Goal: Check status: Check status

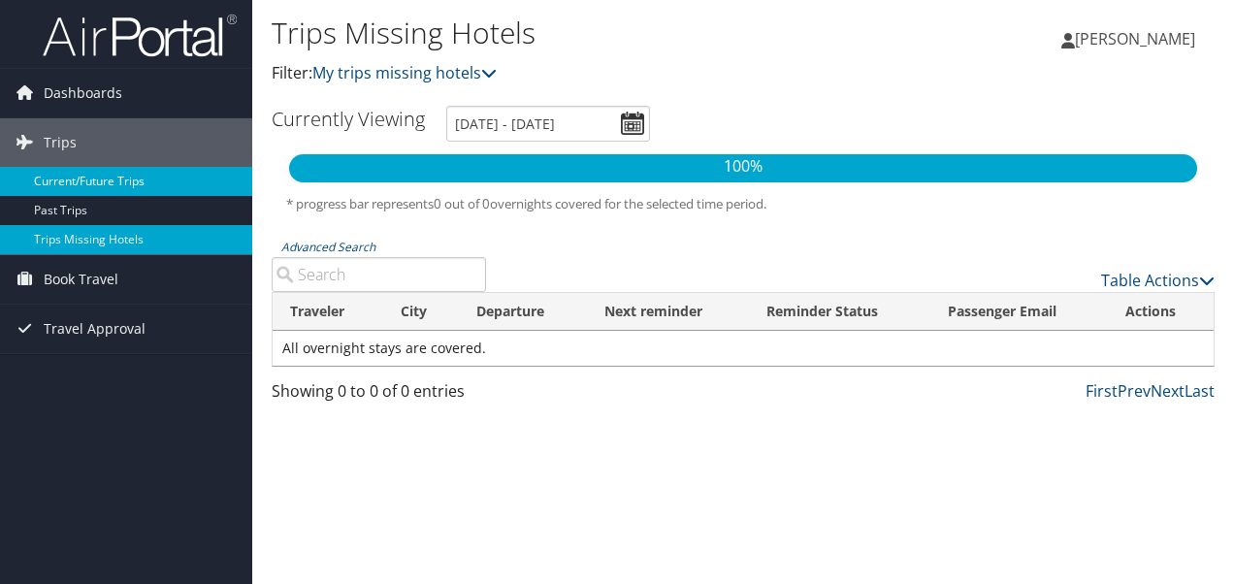
click at [103, 175] on link "Current/Future Trips" at bounding box center [126, 181] width 252 height 29
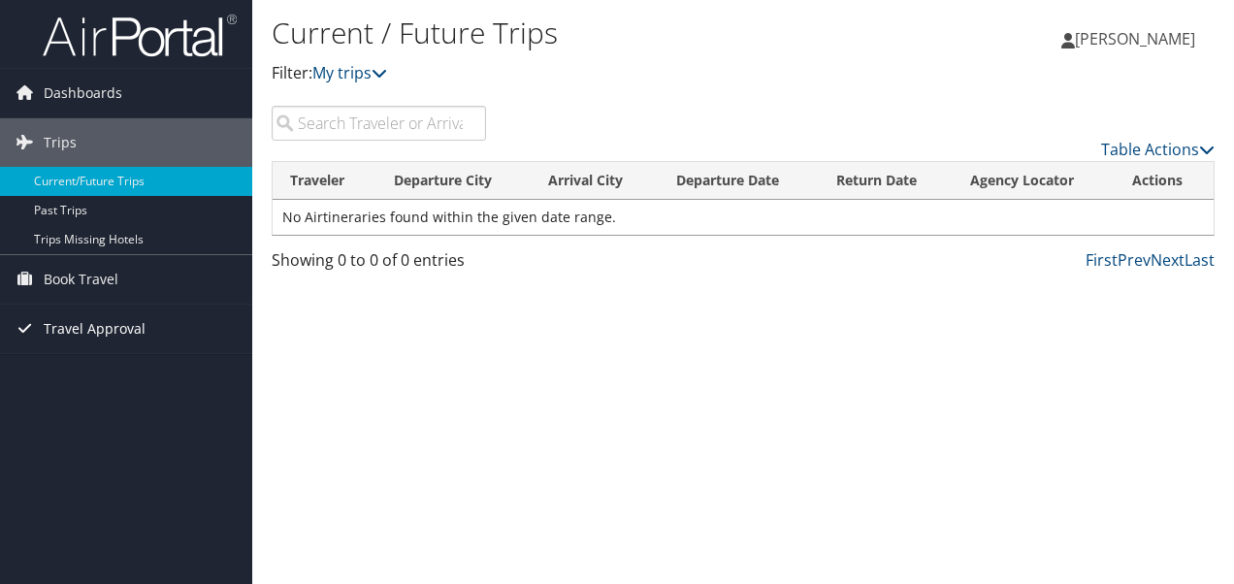
click at [106, 327] on span "Travel Approval" at bounding box center [95, 329] width 102 height 49
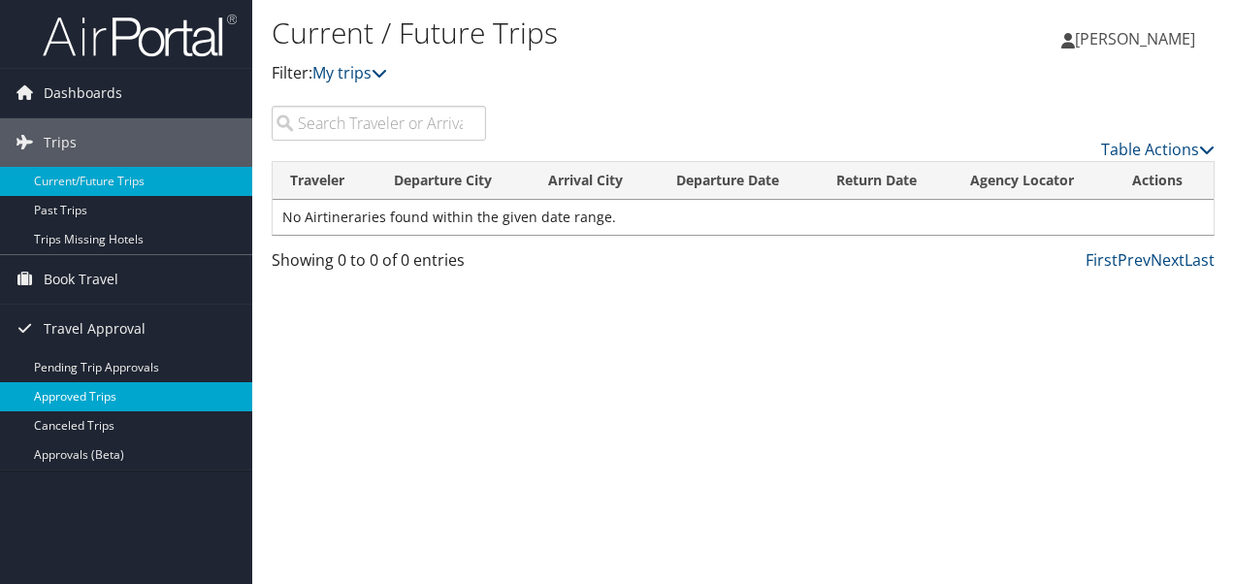
click at [95, 397] on link "Approved Trips" at bounding box center [126, 396] width 252 height 29
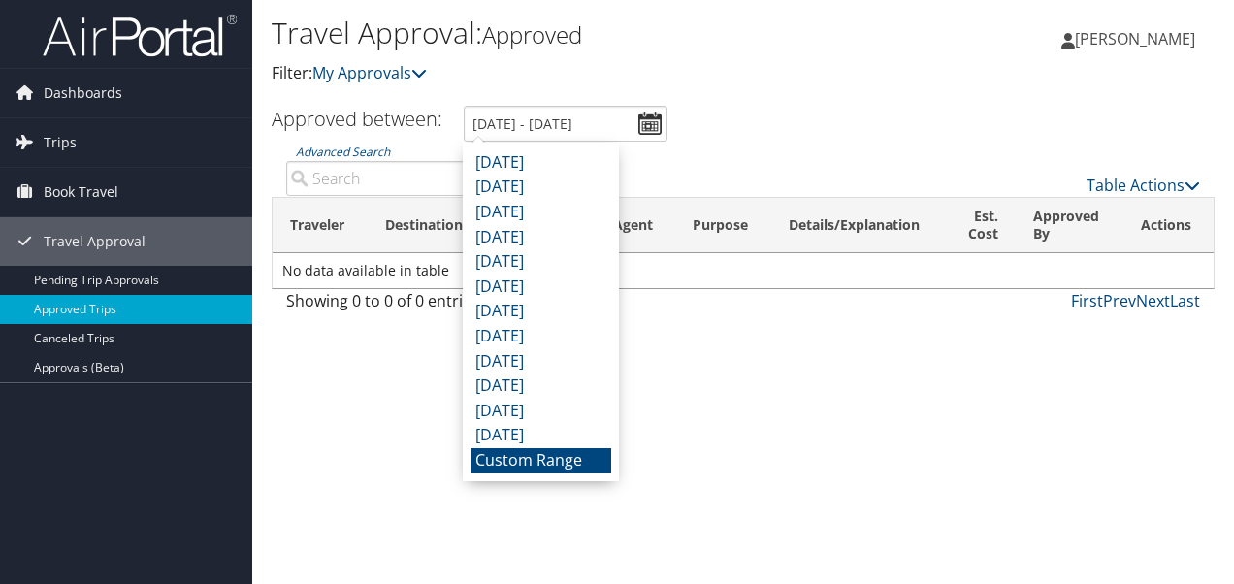
click at [829, 113] on ul "Approved between: 9/7/2025 - 10/7/2025" at bounding box center [732, 124] width 964 height 36
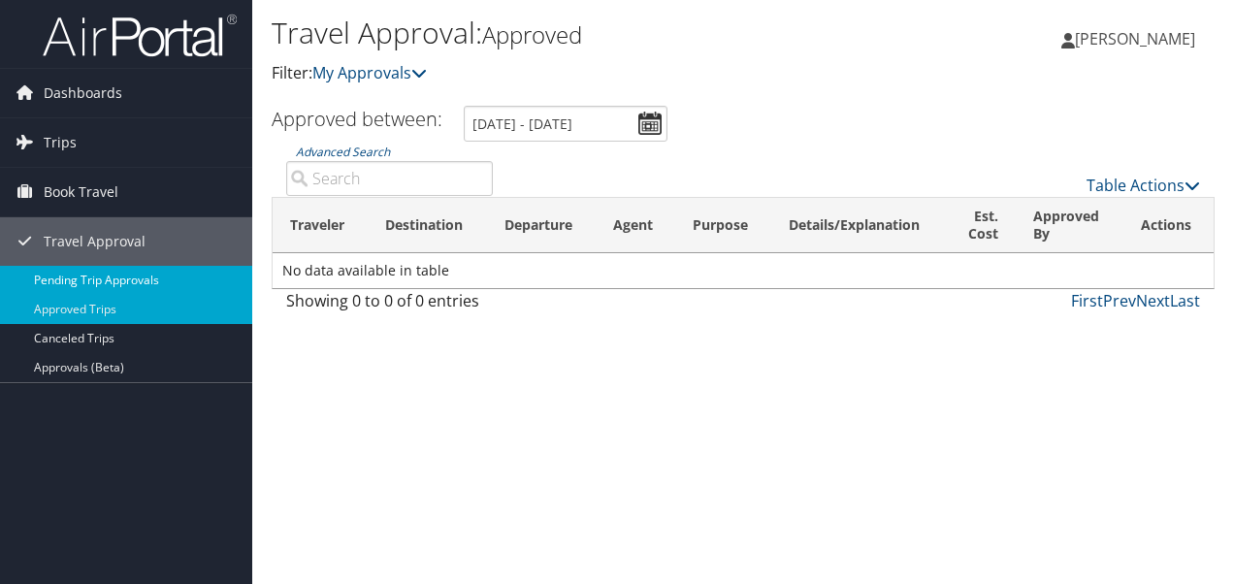
click at [127, 279] on link "Pending Trip Approvals" at bounding box center [126, 280] width 252 height 29
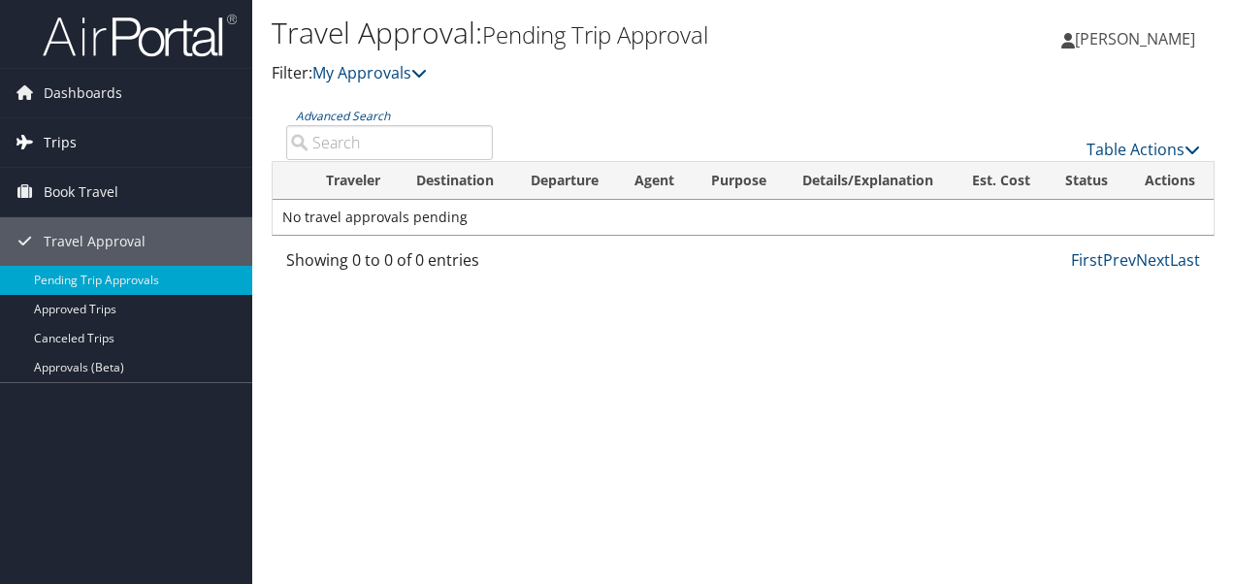
click at [56, 146] on span "Trips" at bounding box center [60, 142] width 33 height 49
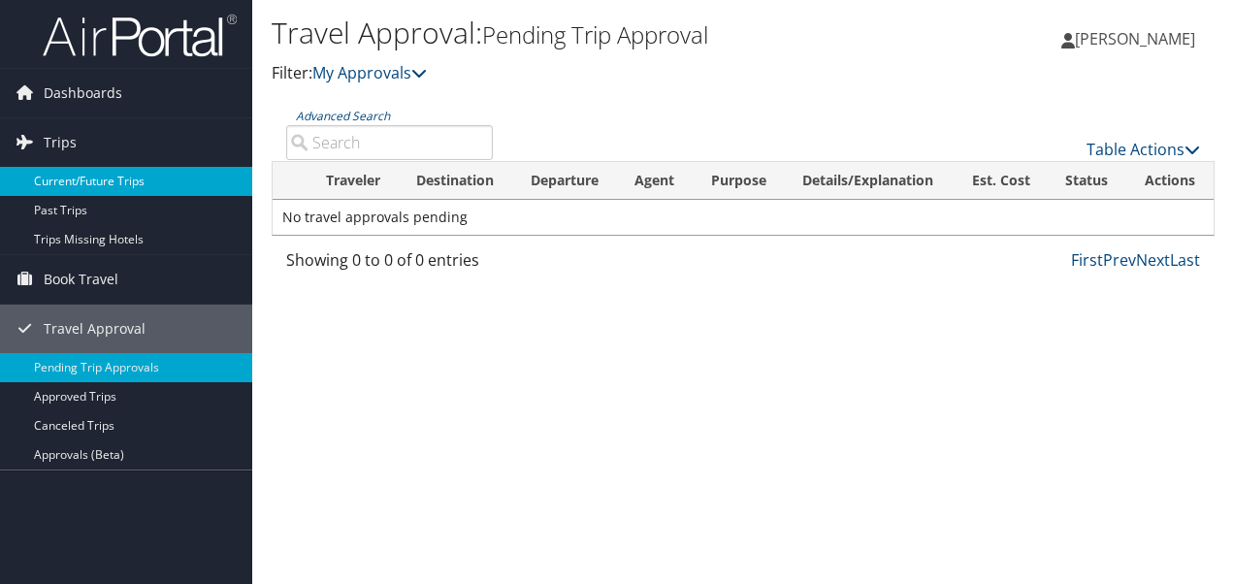
click at [81, 180] on link "Current/Future Trips" at bounding box center [126, 181] width 252 height 29
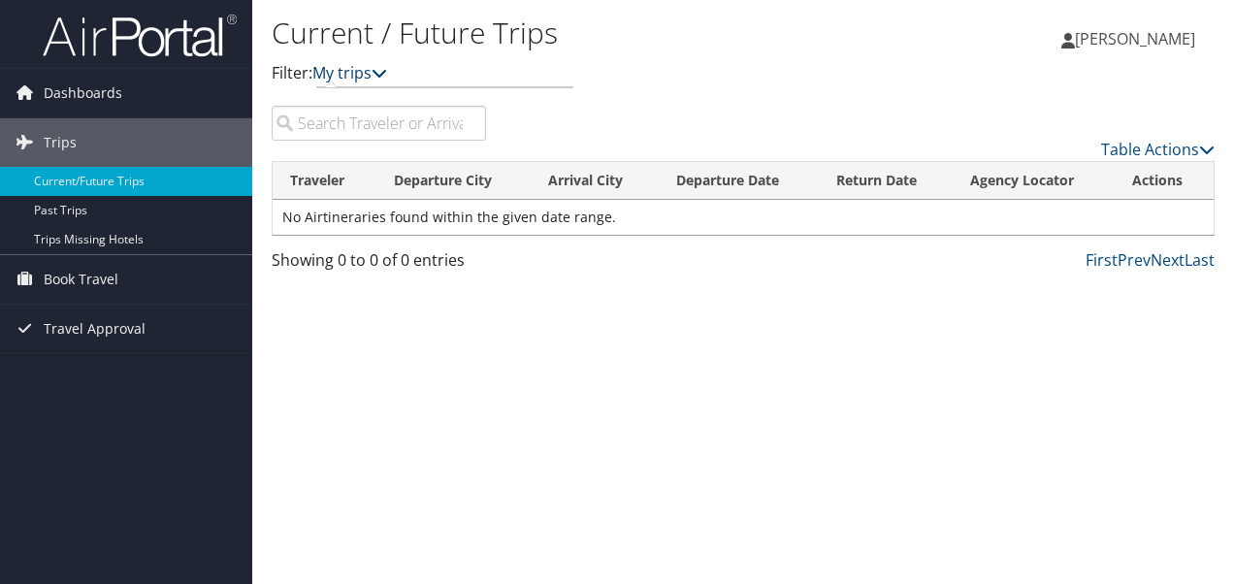
click at [357, 70] on link "My trips" at bounding box center [349, 72] width 75 height 21
click at [354, 128] on input "search" at bounding box center [379, 123] width 214 height 35
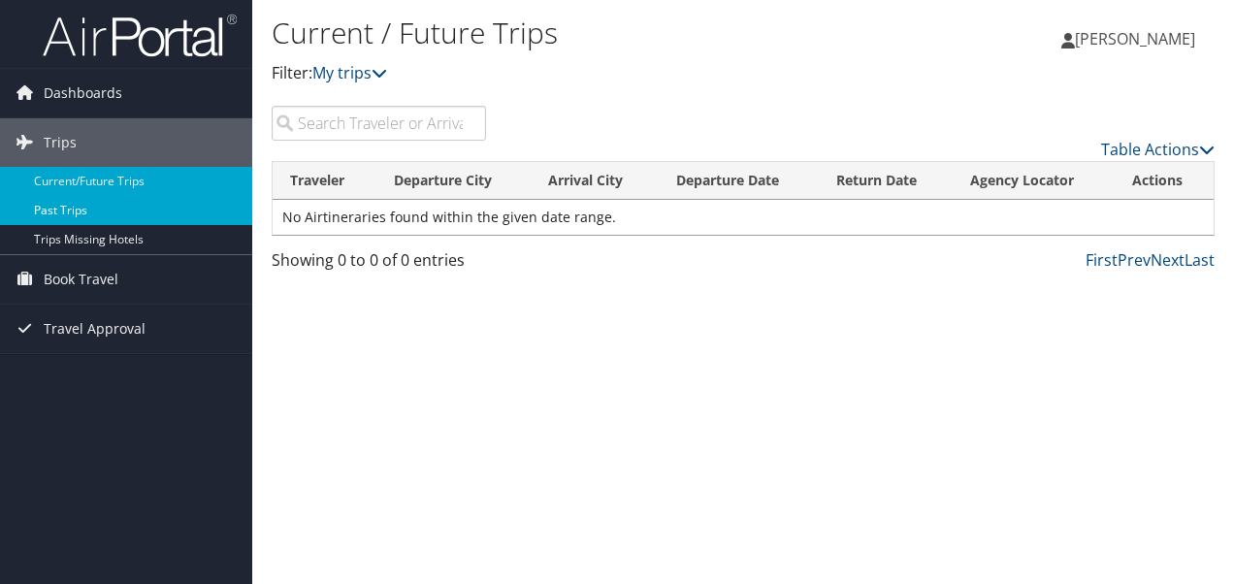
click at [101, 210] on link "Past Trips" at bounding box center [126, 210] width 252 height 29
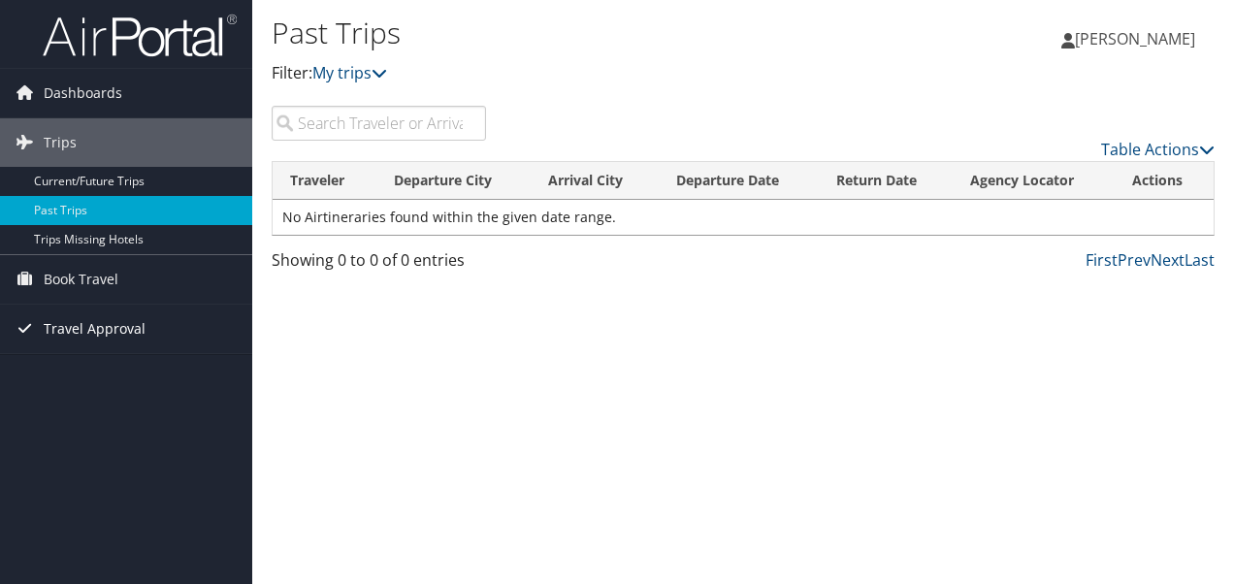
click at [73, 334] on span "Travel Approval" at bounding box center [95, 329] width 102 height 49
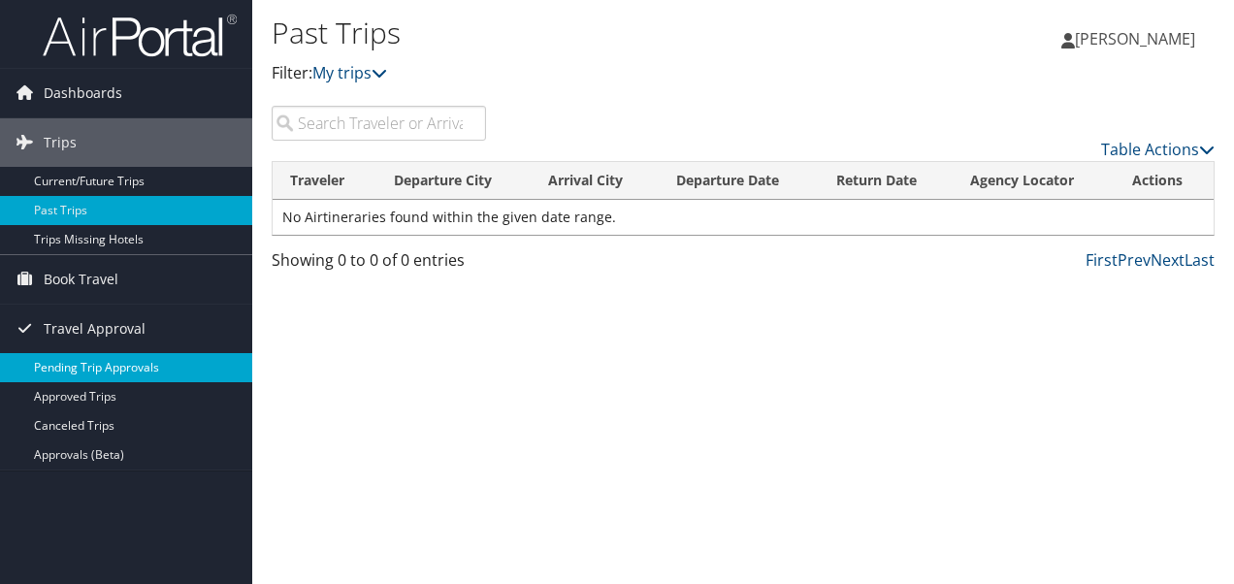
click at [72, 370] on link "Pending Trip Approvals" at bounding box center [126, 367] width 252 height 29
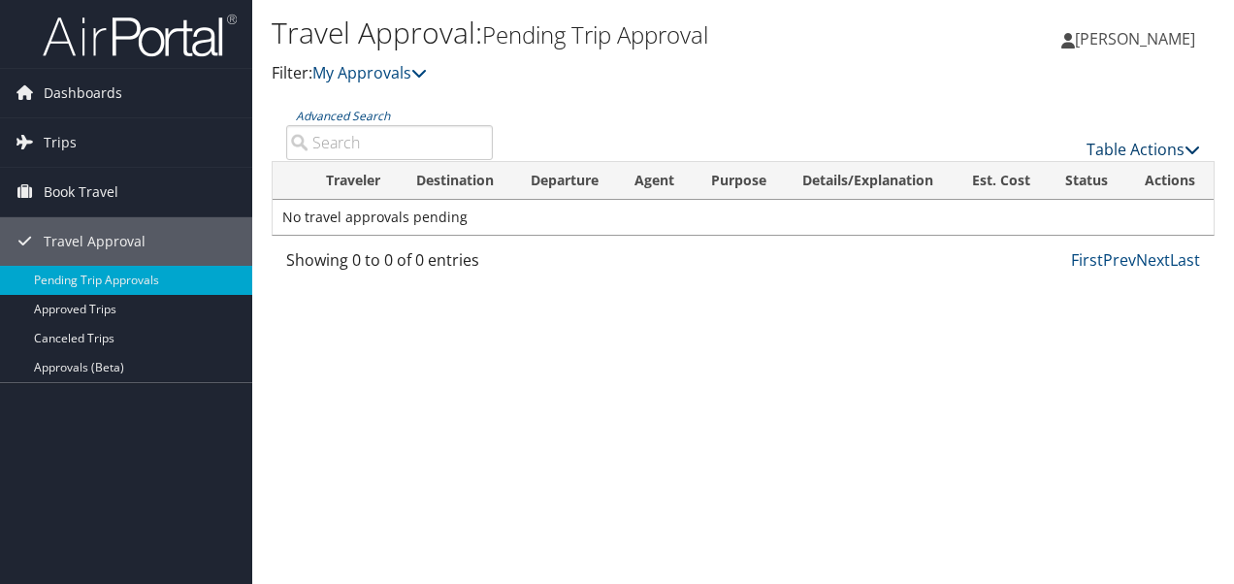
click at [1174, 149] on link "Table Actions" at bounding box center [1144, 149] width 114 height 21
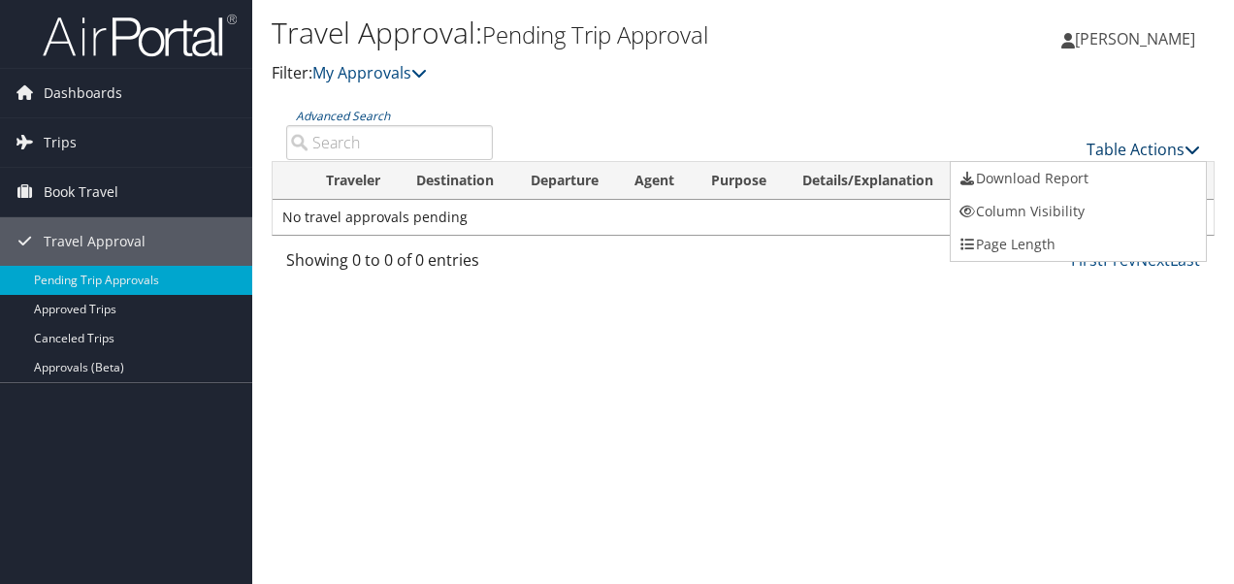
click at [1174, 149] on div at bounding box center [617, 292] width 1234 height 584
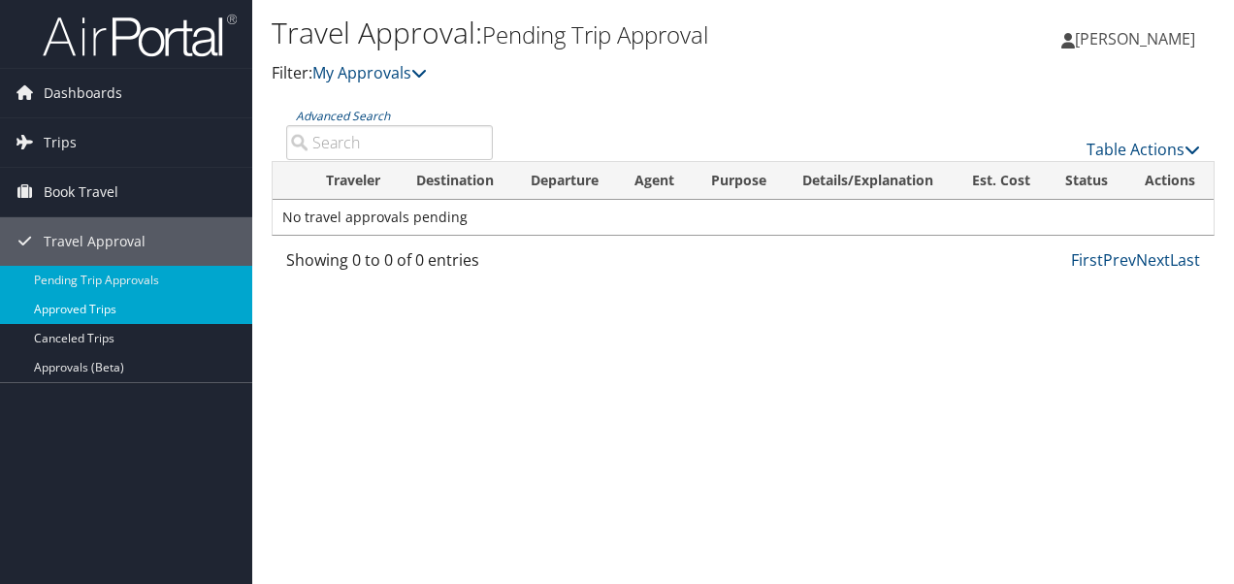
click at [53, 306] on link "Approved Trips" at bounding box center [126, 309] width 252 height 29
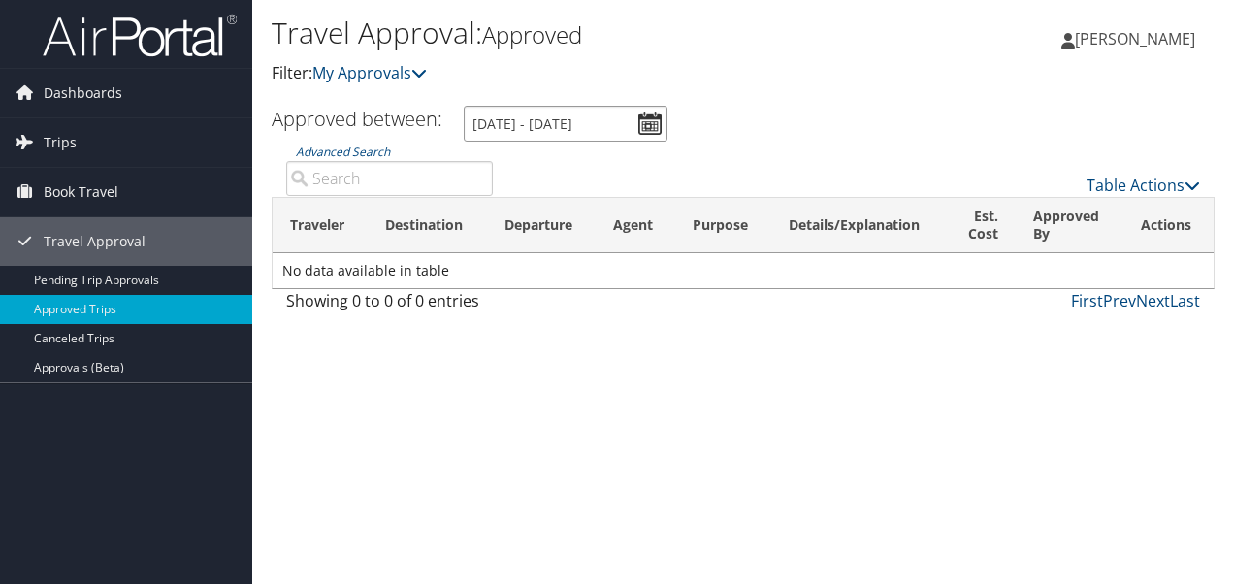
click at [644, 122] on input "9/7/2025 - 10/7/2025" at bounding box center [566, 124] width 204 height 36
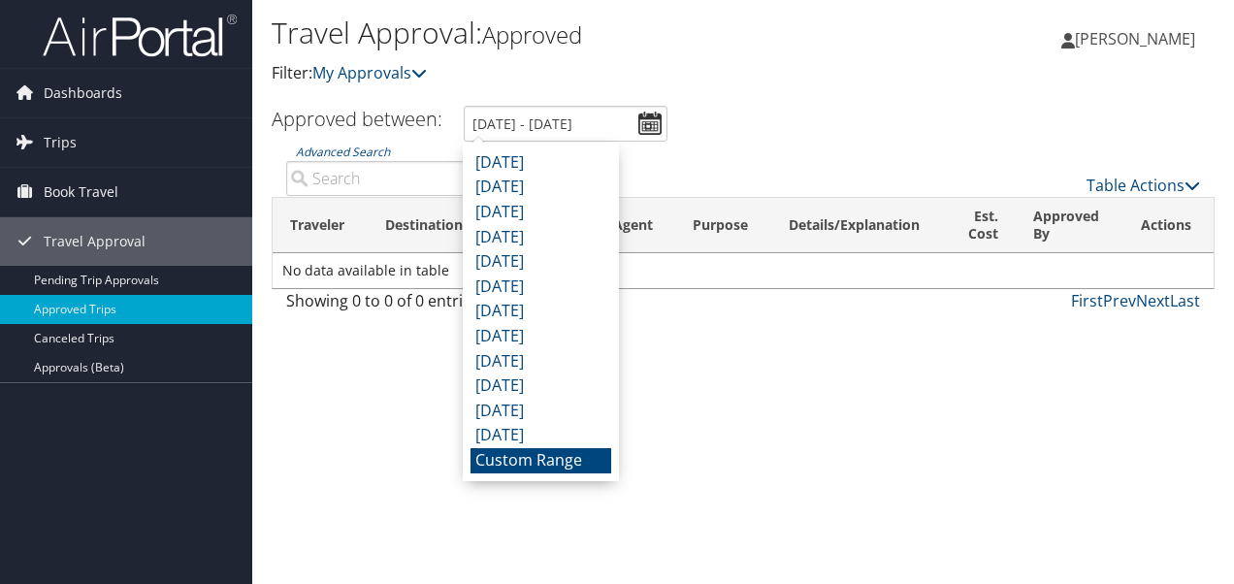
click at [566, 462] on li "Custom Range" at bounding box center [541, 460] width 141 height 25
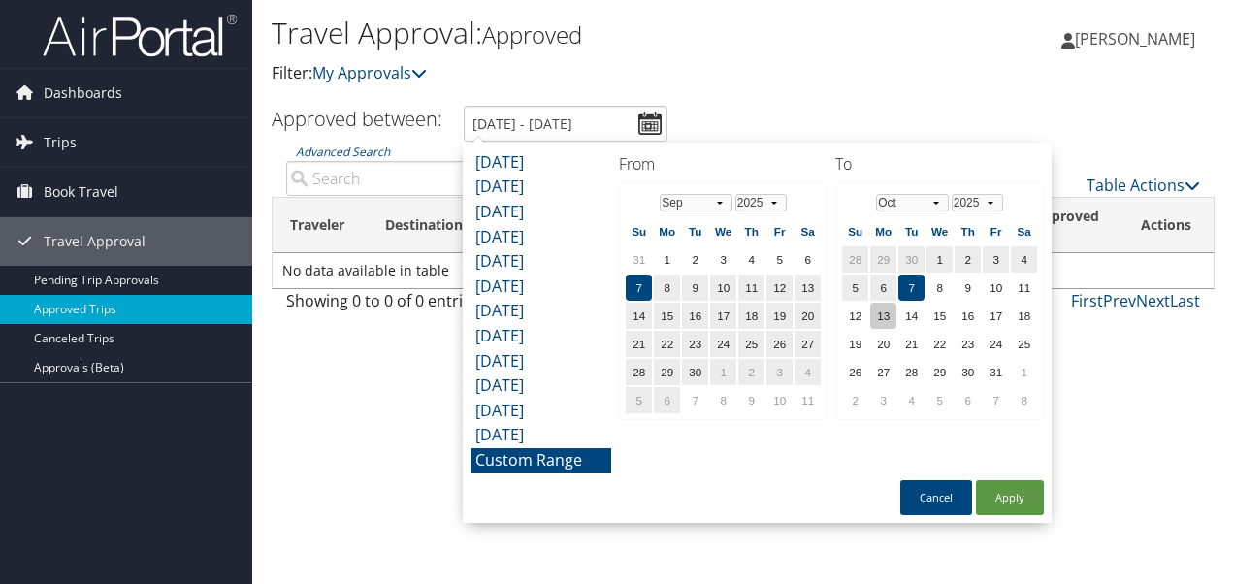
click at [879, 309] on td "13" at bounding box center [883, 316] width 26 height 26
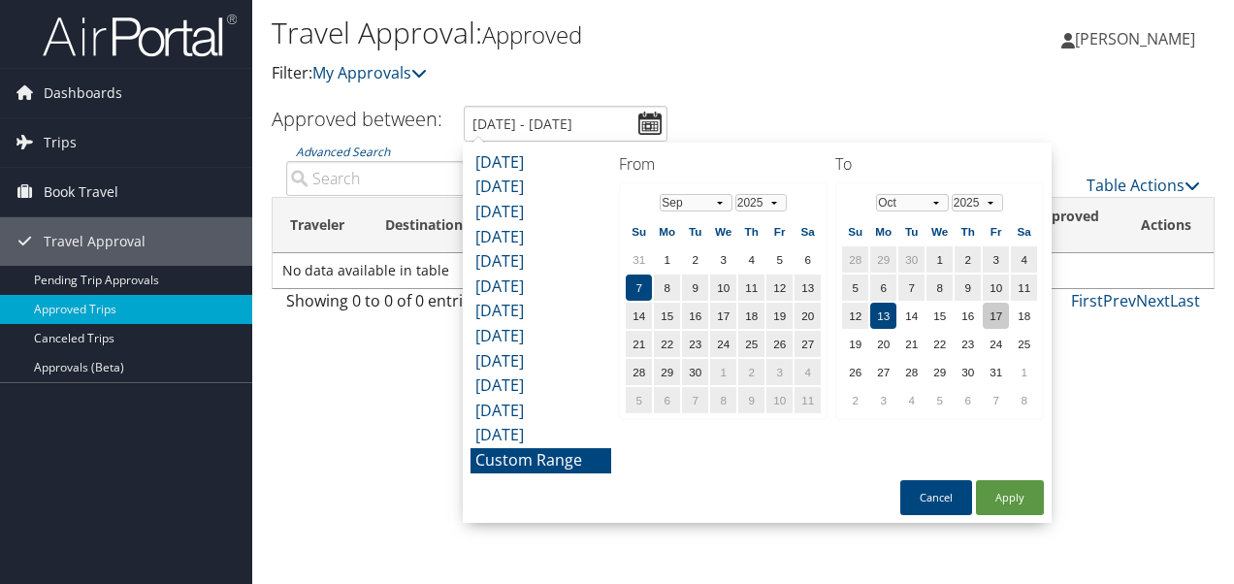
click at [995, 307] on td "17" at bounding box center [996, 316] width 26 height 26
click at [722, 200] on select "Jan Feb Mar Apr May Jun Jul Aug Sep Oct Nov Dec" at bounding box center [696, 202] width 73 height 17
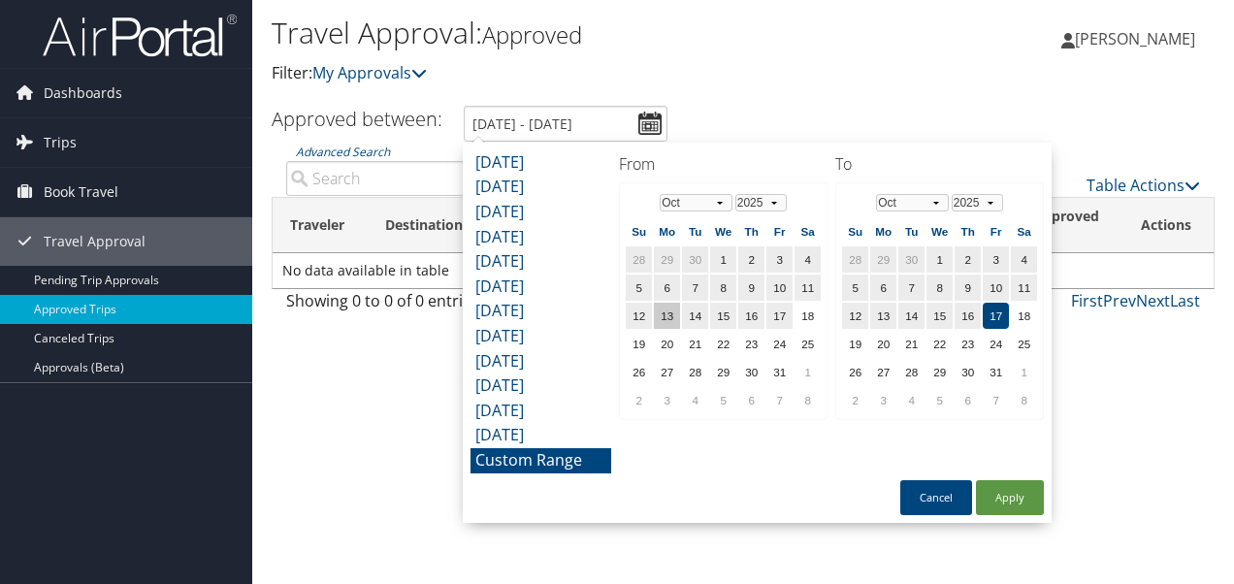
click at [667, 312] on td "13" at bounding box center [667, 316] width 26 height 26
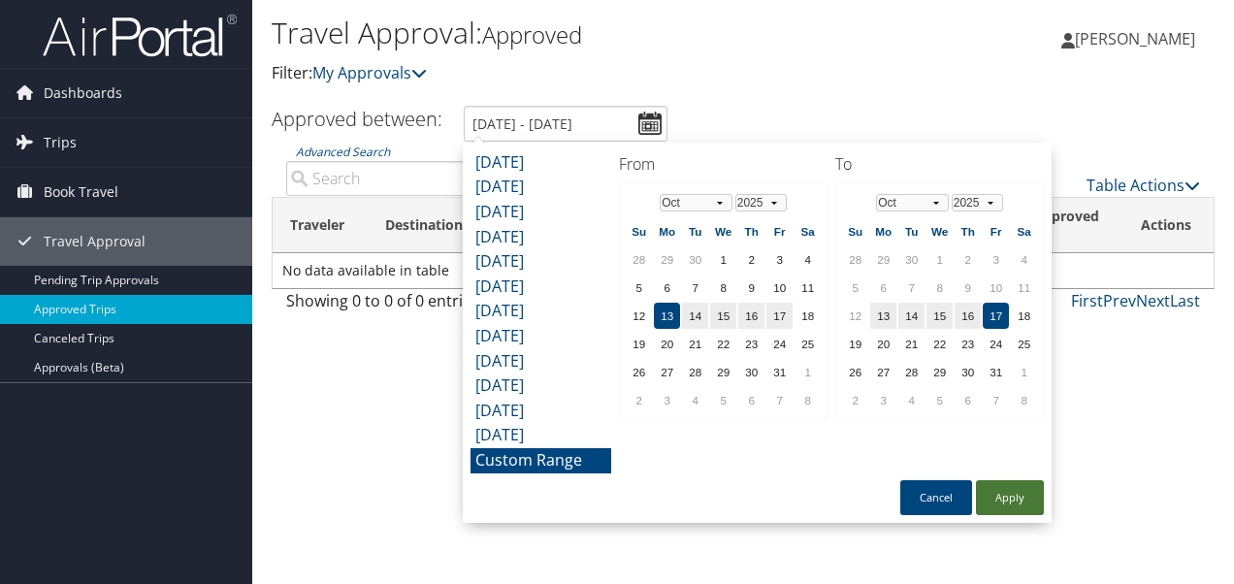
click at [1011, 493] on button "Apply" at bounding box center [1010, 497] width 68 height 35
type input "10/13/2025 - 10/17/2025"
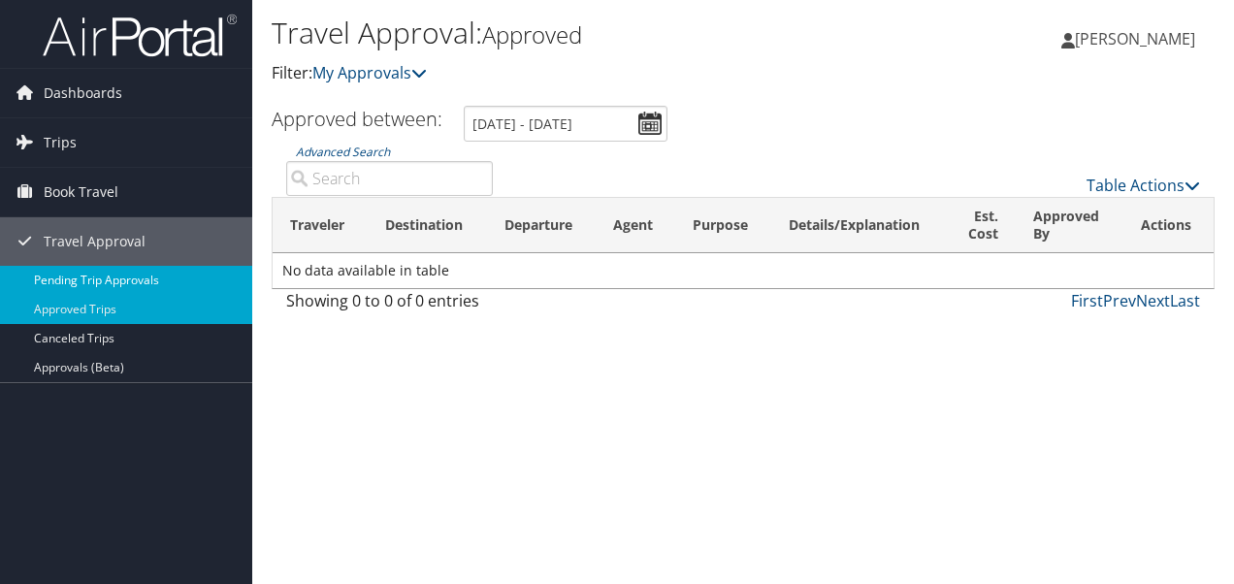
click at [134, 287] on link "Pending Trip Approvals" at bounding box center [126, 280] width 252 height 29
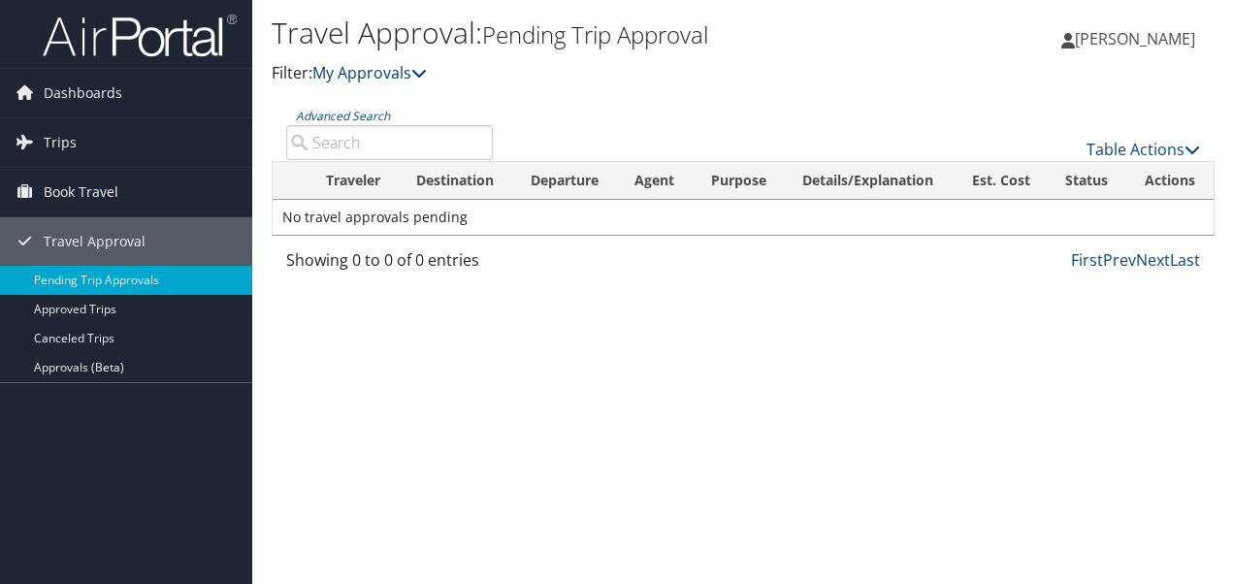
click at [424, 64] on link "My Approvals" at bounding box center [369, 72] width 114 height 21
drag, startPoint x: 57, startPoint y: 95, endPoint x: 256, endPoint y: 146, distance: 205.2
click at [57, 94] on span "Dashboards" at bounding box center [83, 93] width 79 height 49
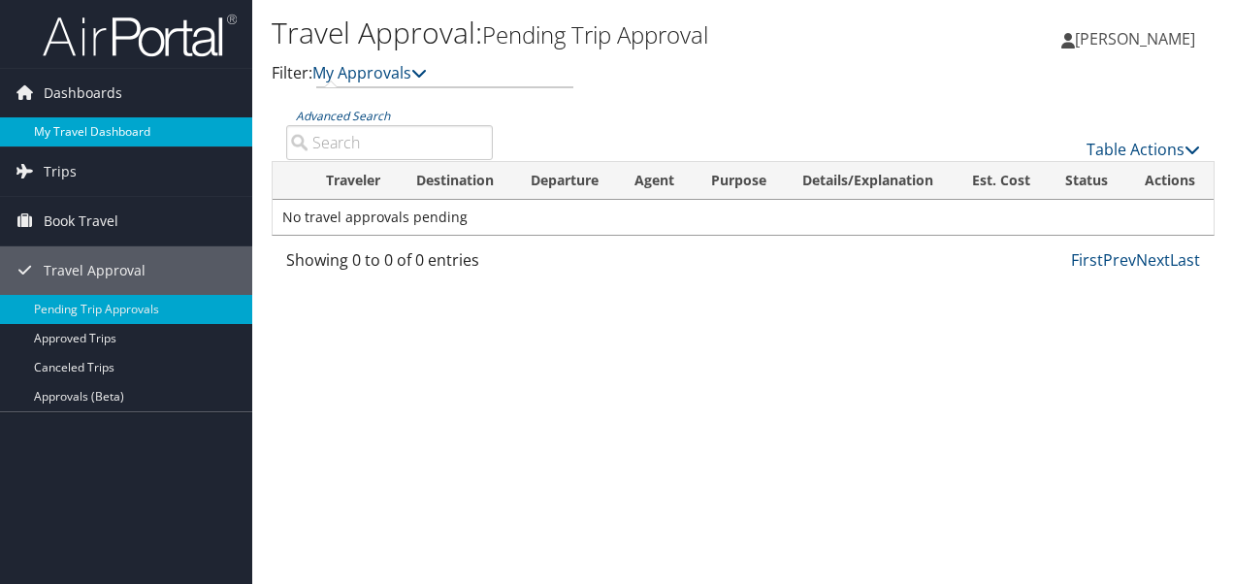
click at [103, 134] on link "My Travel Dashboard" at bounding box center [126, 131] width 252 height 29
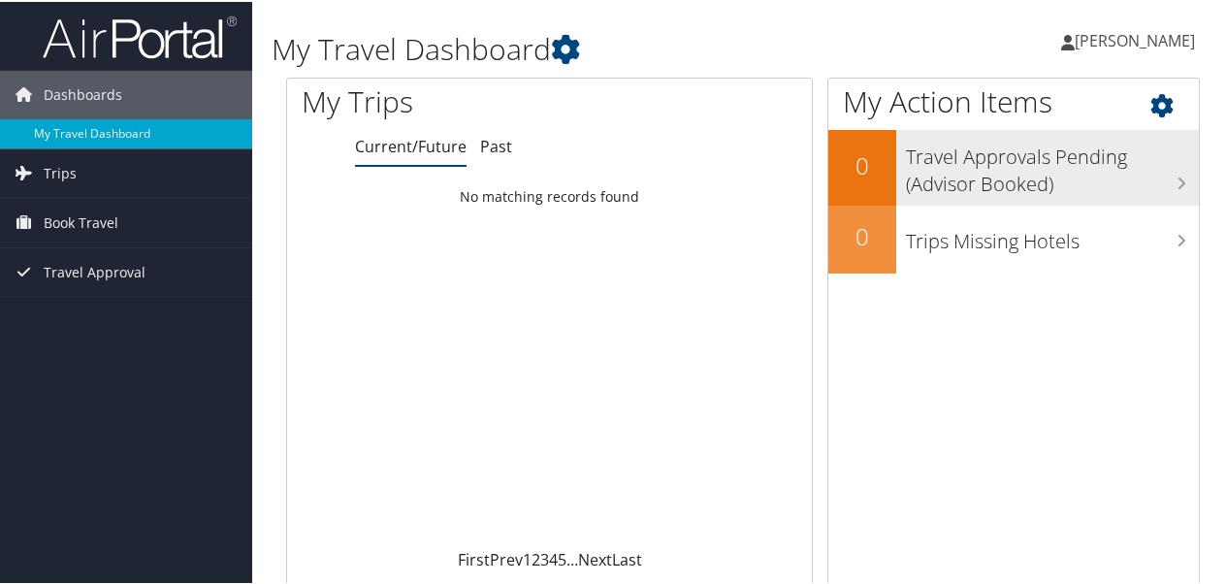
click at [1036, 175] on h3 "Travel Approvals Pending (Advisor Booked)" at bounding box center [1052, 164] width 293 height 64
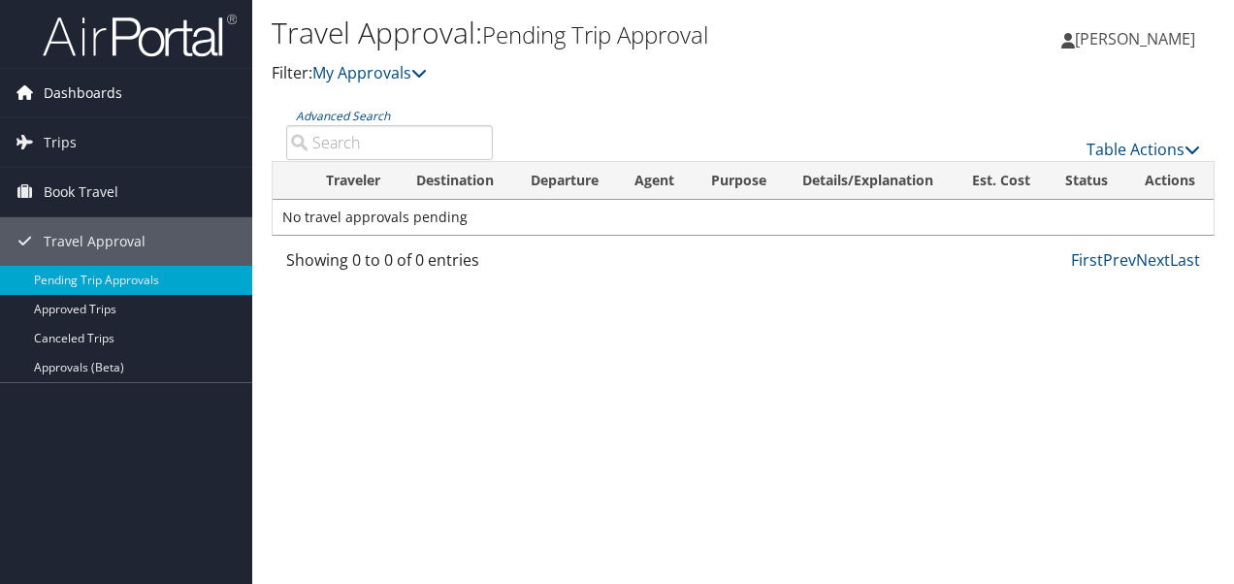
click at [73, 94] on span "Dashboards" at bounding box center [83, 93] width 79 height 49
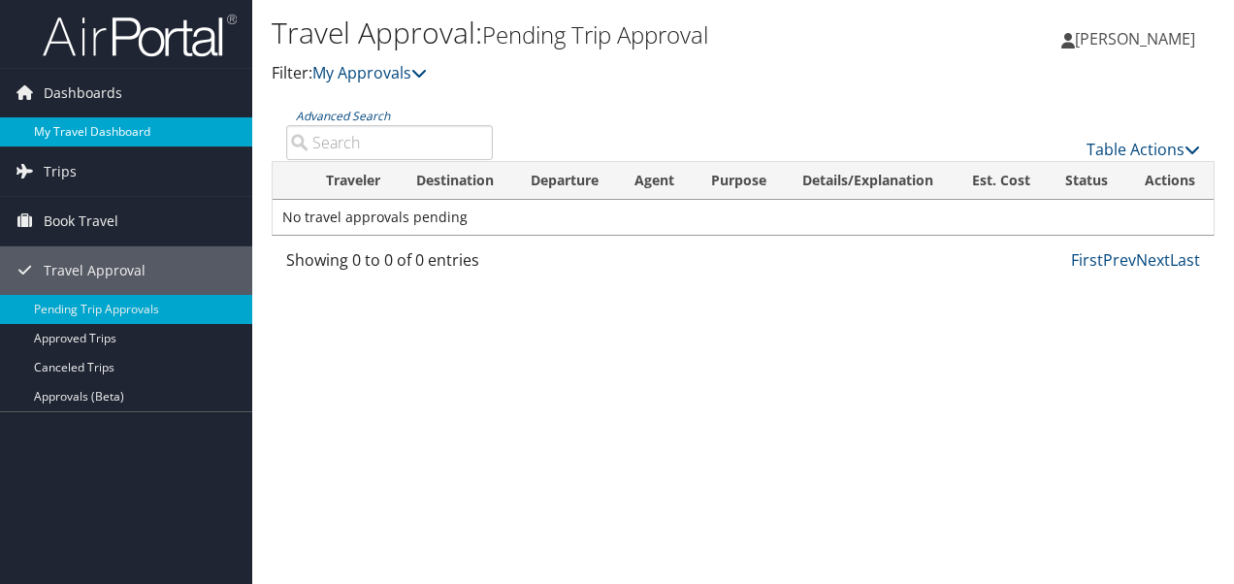
click at [105, 125] on link "My Travel Dashboard" at bounding box center [126, 131] width 252 height 29
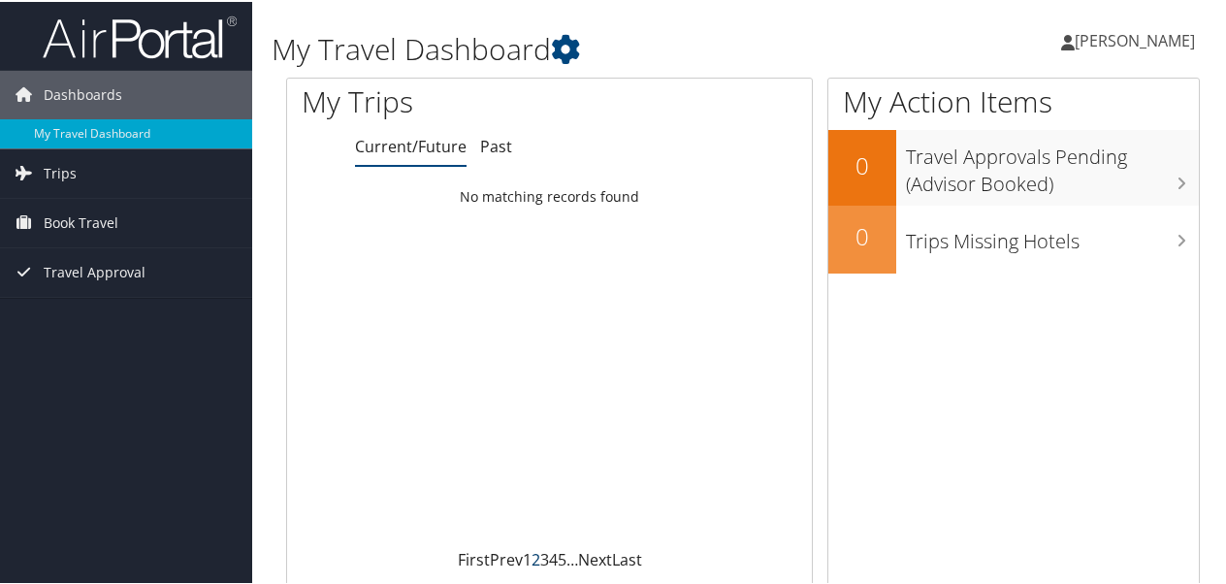
click at [534, 559] on link "2" at bounding box center [536, 557] width 9 height 21
click at [629, 554] on link "Last" at bounding box center [627, 557] width 30 height 21
